Goal: Transaction & Acquisition: Purchase product/service

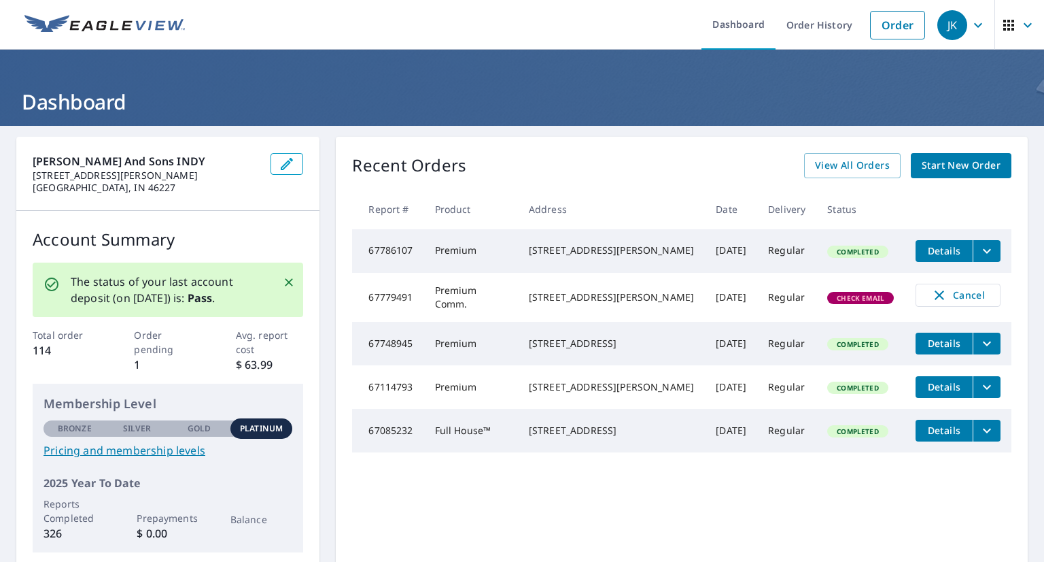
click at [841, 303] on span "Check Email" at bounding box center [861, 298] width 64 height 10
click at [932, 302] on icon "button" at bounding box center [939, 295] width 16 height 16
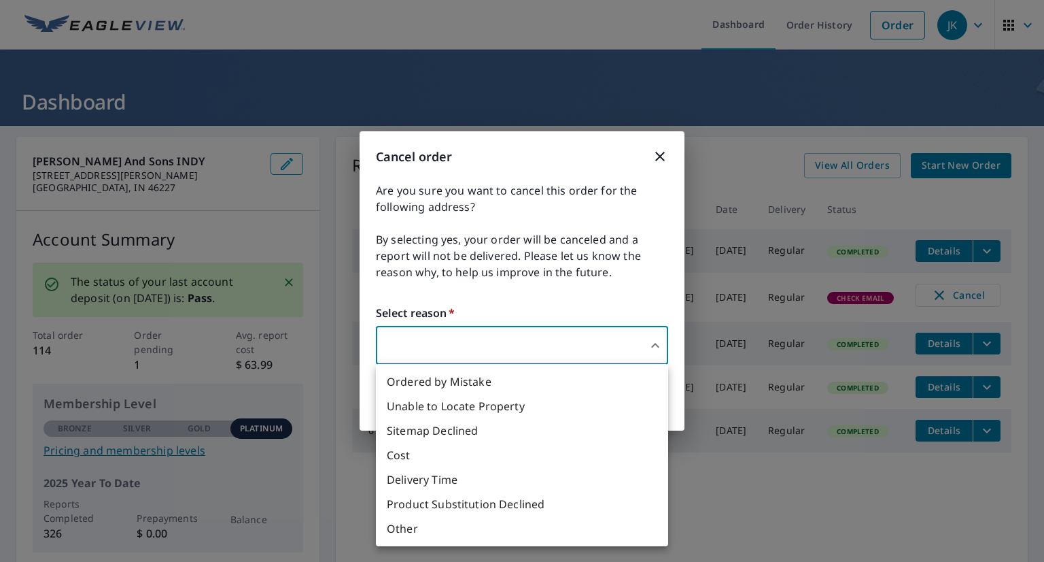
click at [653, 343] on body "JK JK Dashboard Order History Order JK Dashboard [PERSON_NAME] and Sons INDY [S…" at bounding box center [522, 281] width 1044 height 562
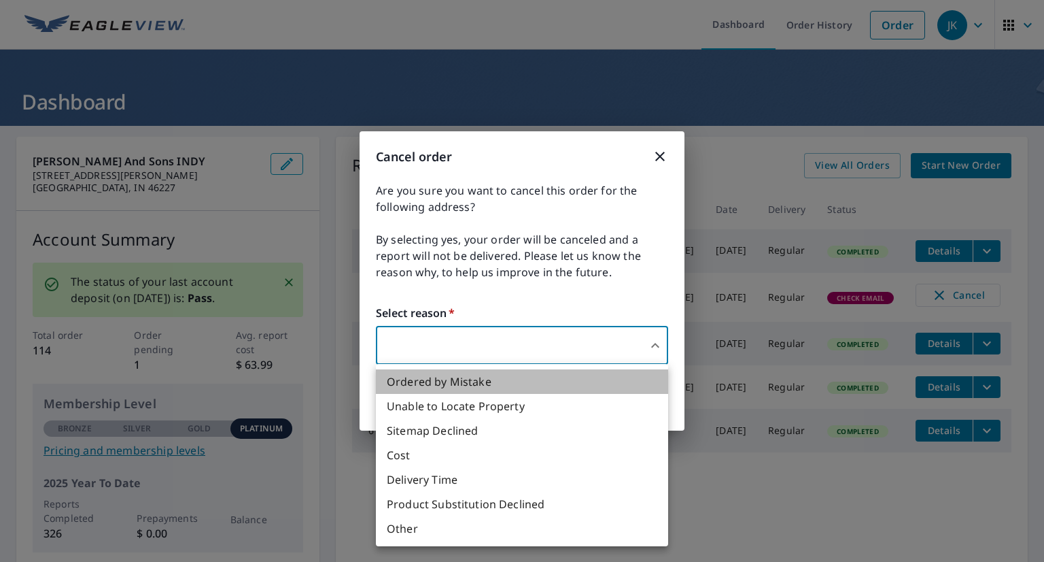
click at [597, 386] on li "Ordered by Mistake" at bounding box center [522, 381] width 292 height 24
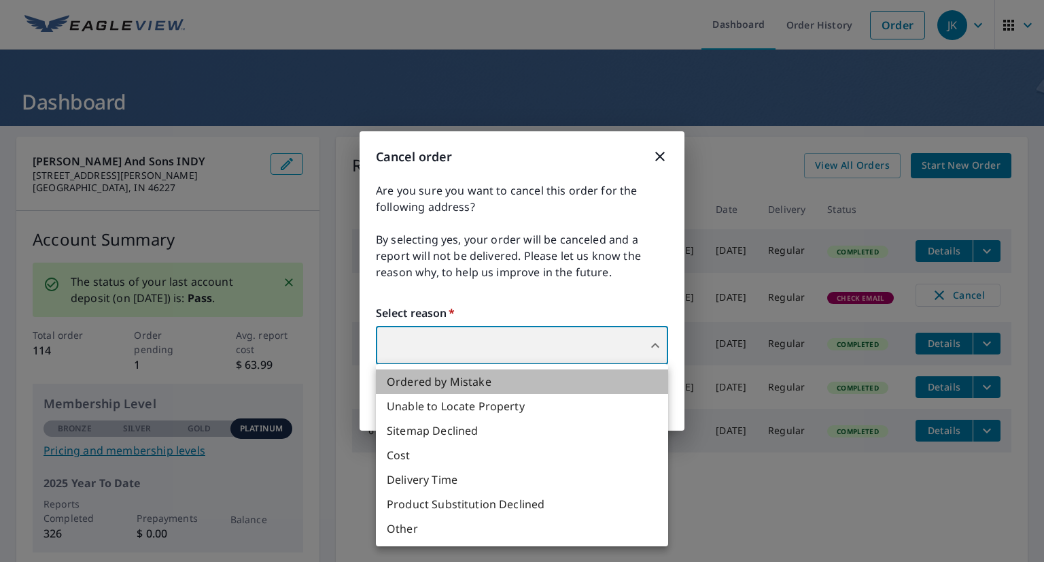
type input "30"
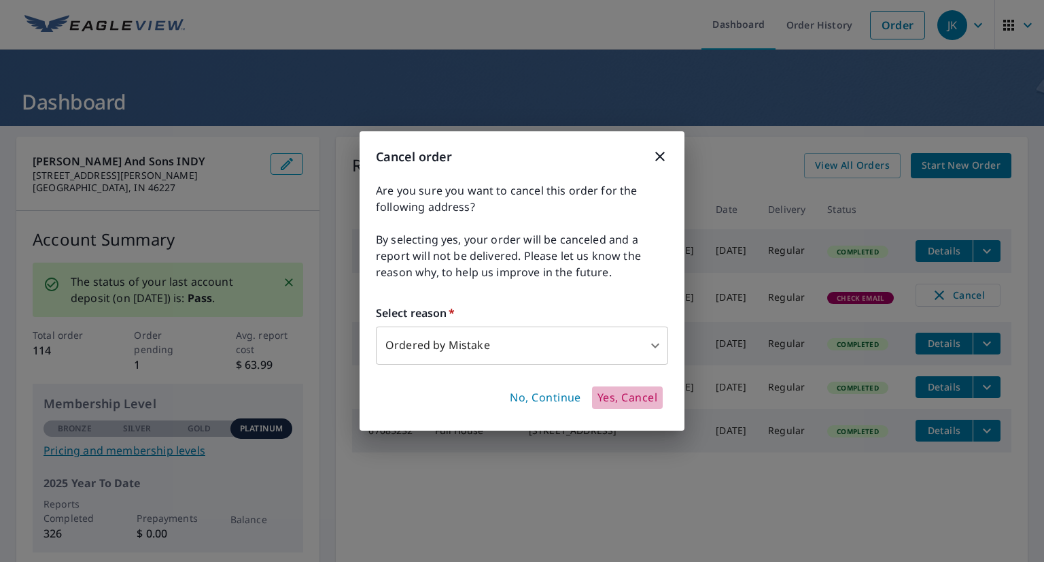
click at [618, 396] on span "Yes, Cancel" at bounding box center [628, 397] width 60 height 15
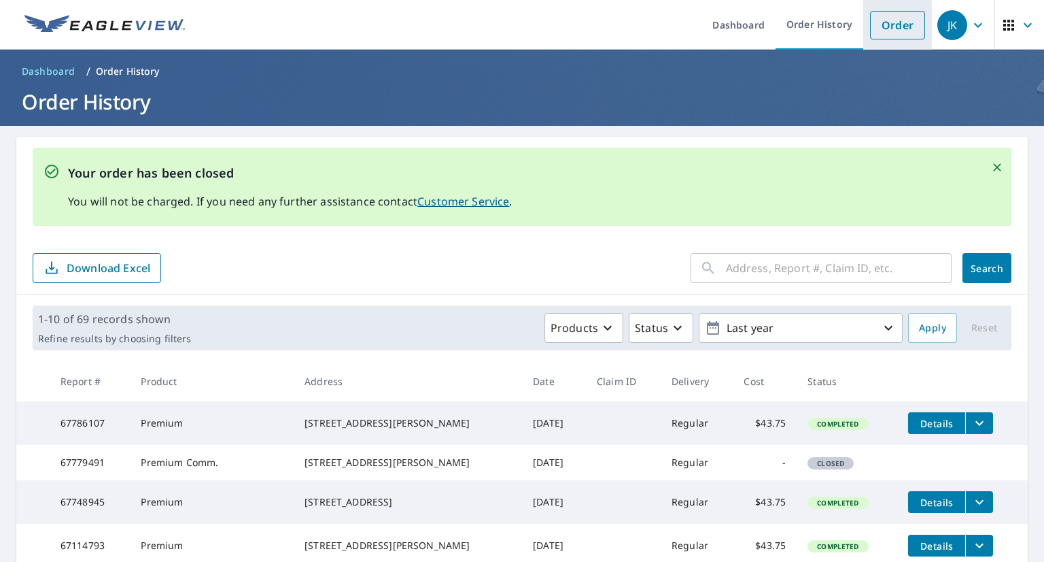
click at [877, 24] on link "Order" at bounding box center [897, 25] width 55 height 29
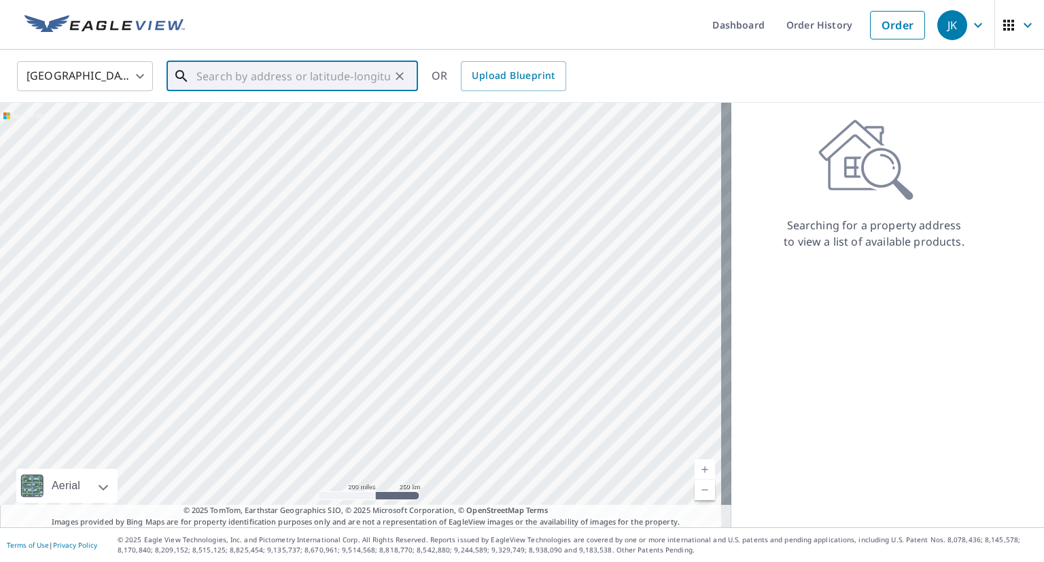
click at [220, 76] on input "text" at bounding box center [293, 76] width 194 height 38
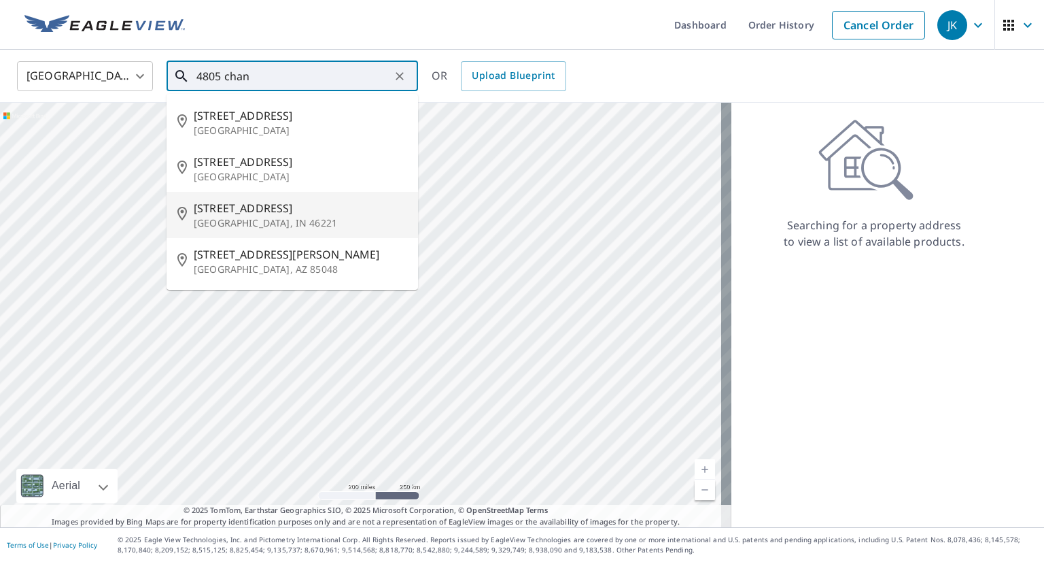
click at [220, 216] on p "[GEOGRAPHIC_DATA], IN 46221" at bounding box center [300, 223] width 213 height 14
type input "[STREET_ADDRESS][PERSON_NAME]"
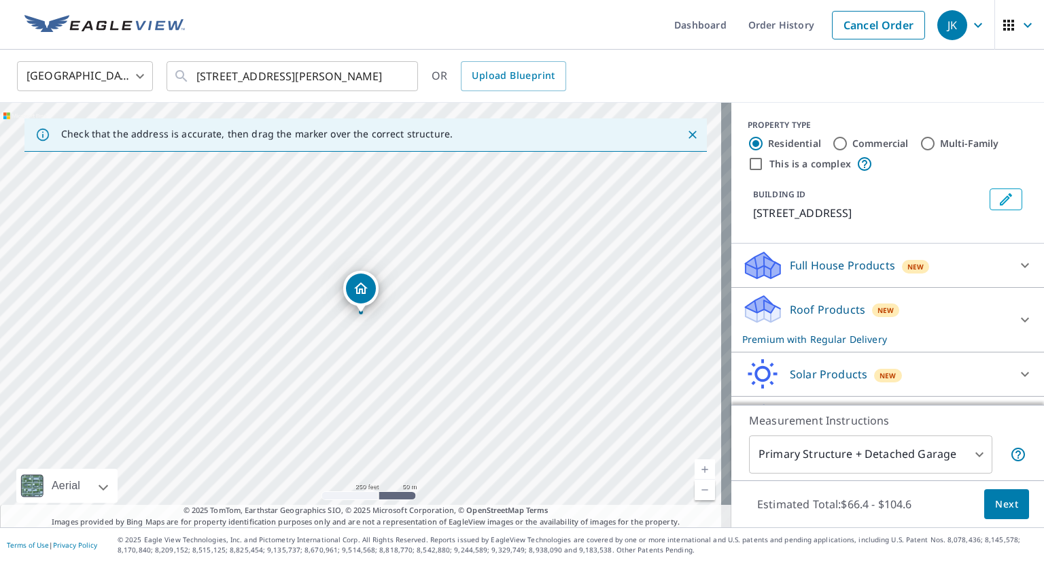
click at [934, 313] on div "Roof Products New Premium with Regular Delivery" at bounding box center [875, 319] width 266 height 53
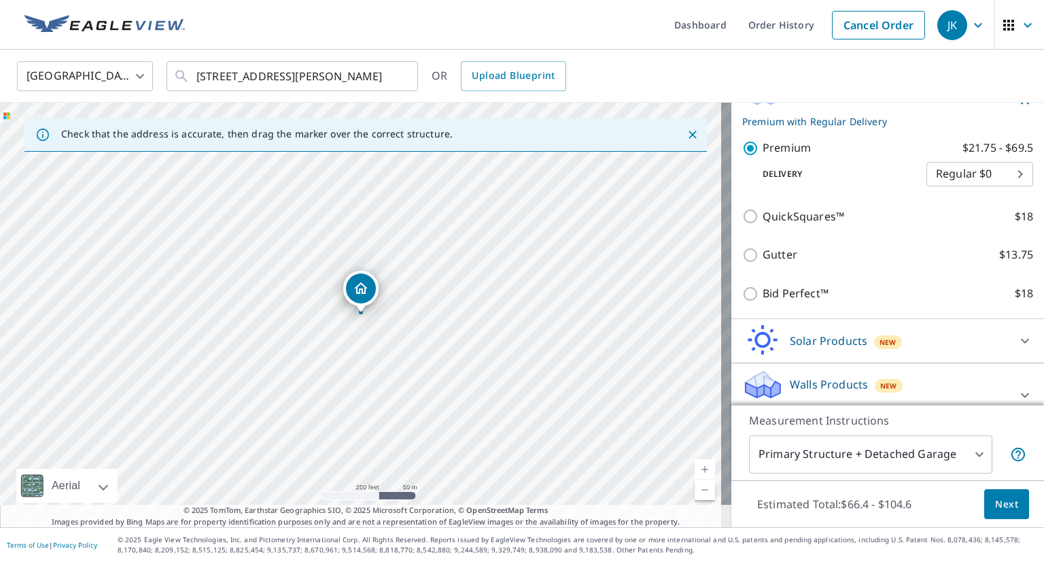
scroll to position [239, 0]
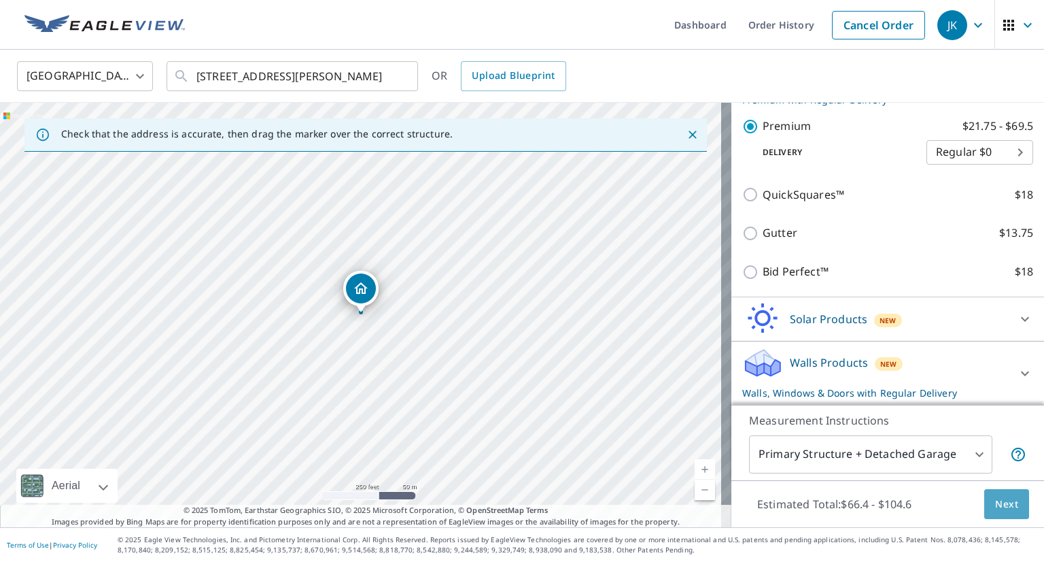
click at [984, 503] on button "Next" at bounding box center [1006, 504] width 45 height 31
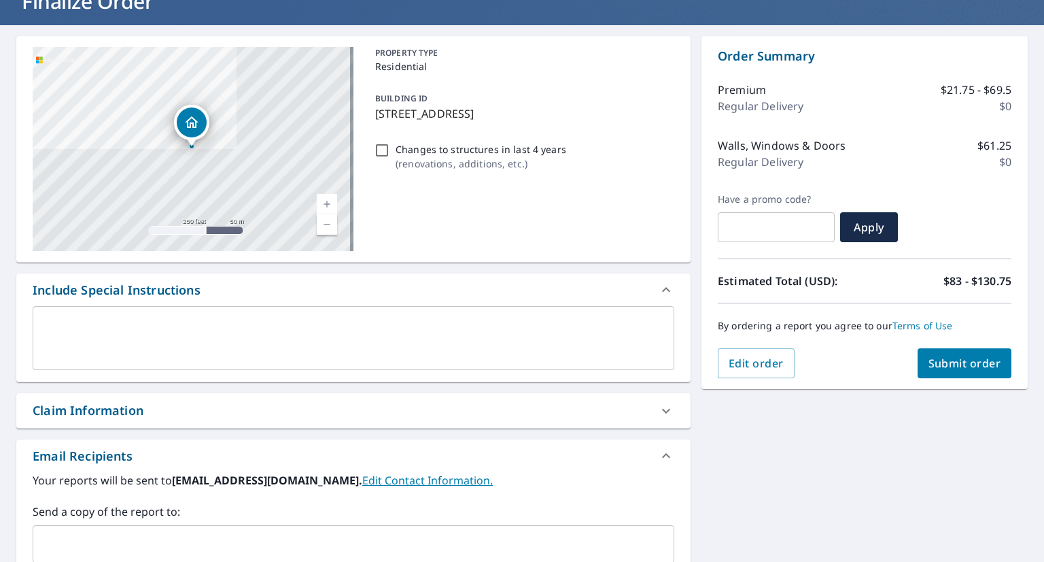
scroll to position [109, 0]
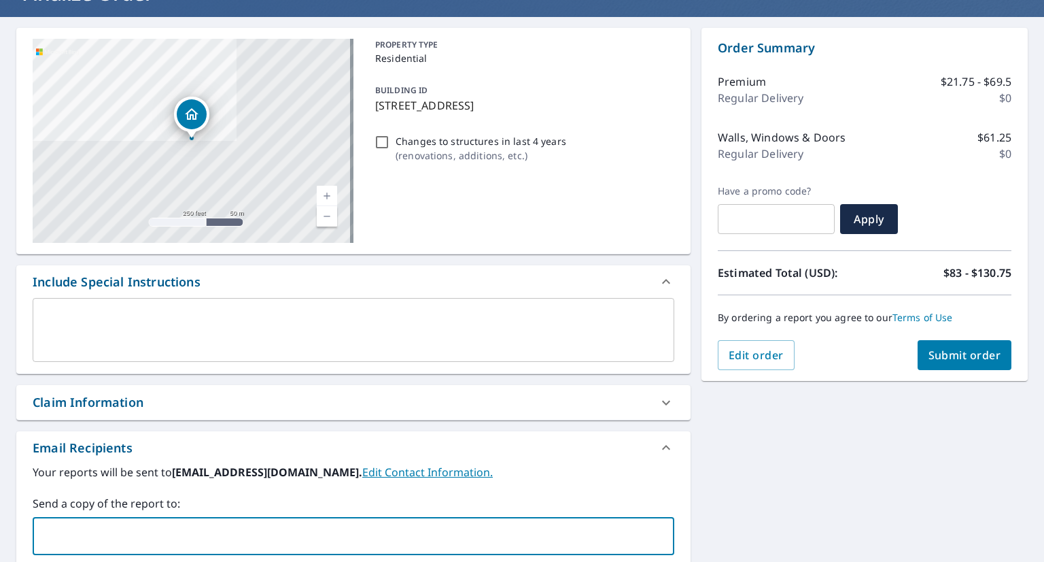
click at [155, 540] on input "text" at bounding box center [343, 536] width 609 height 26
type input "[EMAIL_ADDRESS][DOMAIN_NAME]"
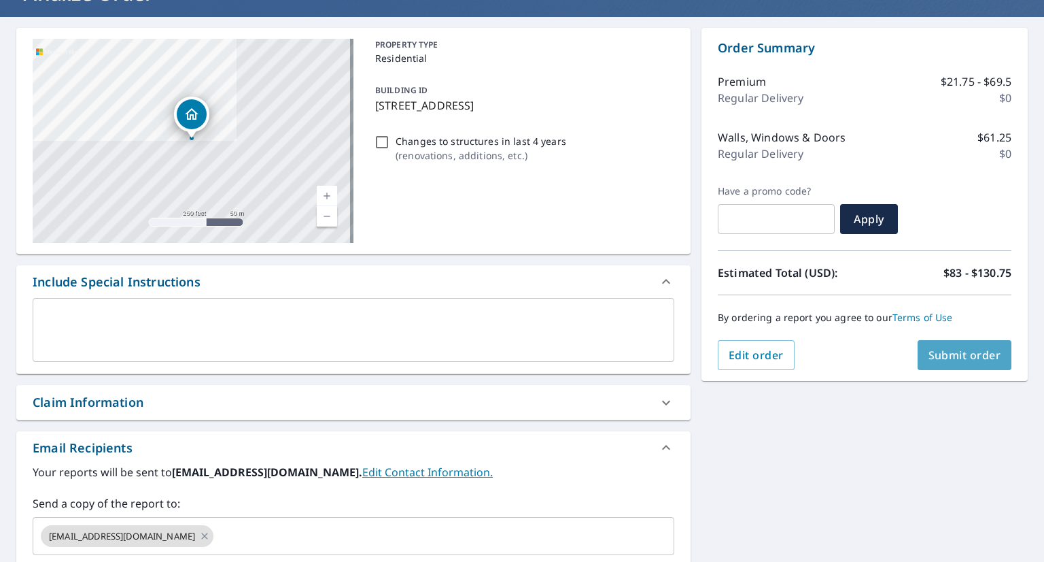
click at [957, 350] on span "Submit order" at bounding box center [965, 354] width 73 height 15
checkbox input "true"
